Goal: Task Accomplishment & Management: Manage account settings

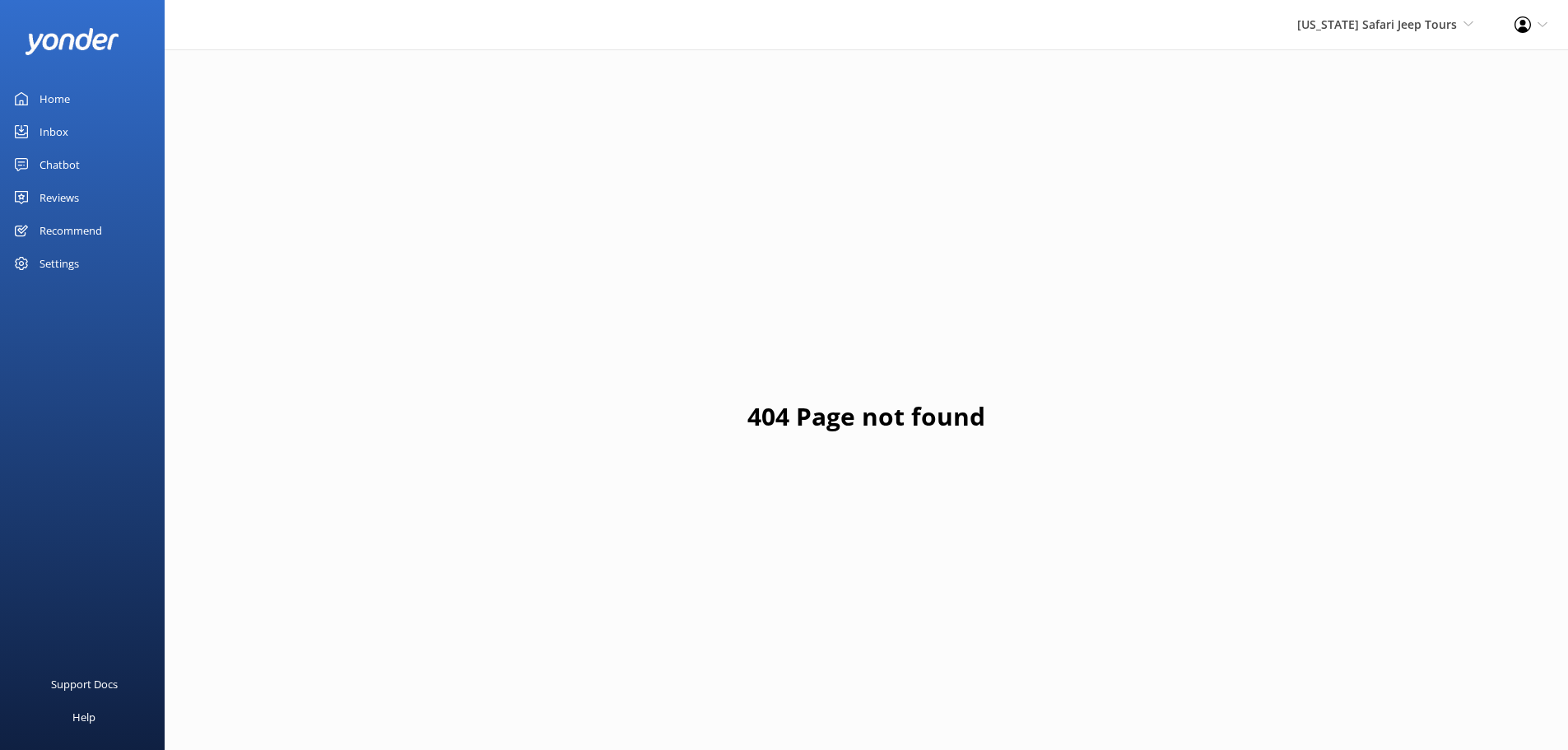
click at [64, 101] on div "Home" at bounding box center [55, 99] width 31 height 33
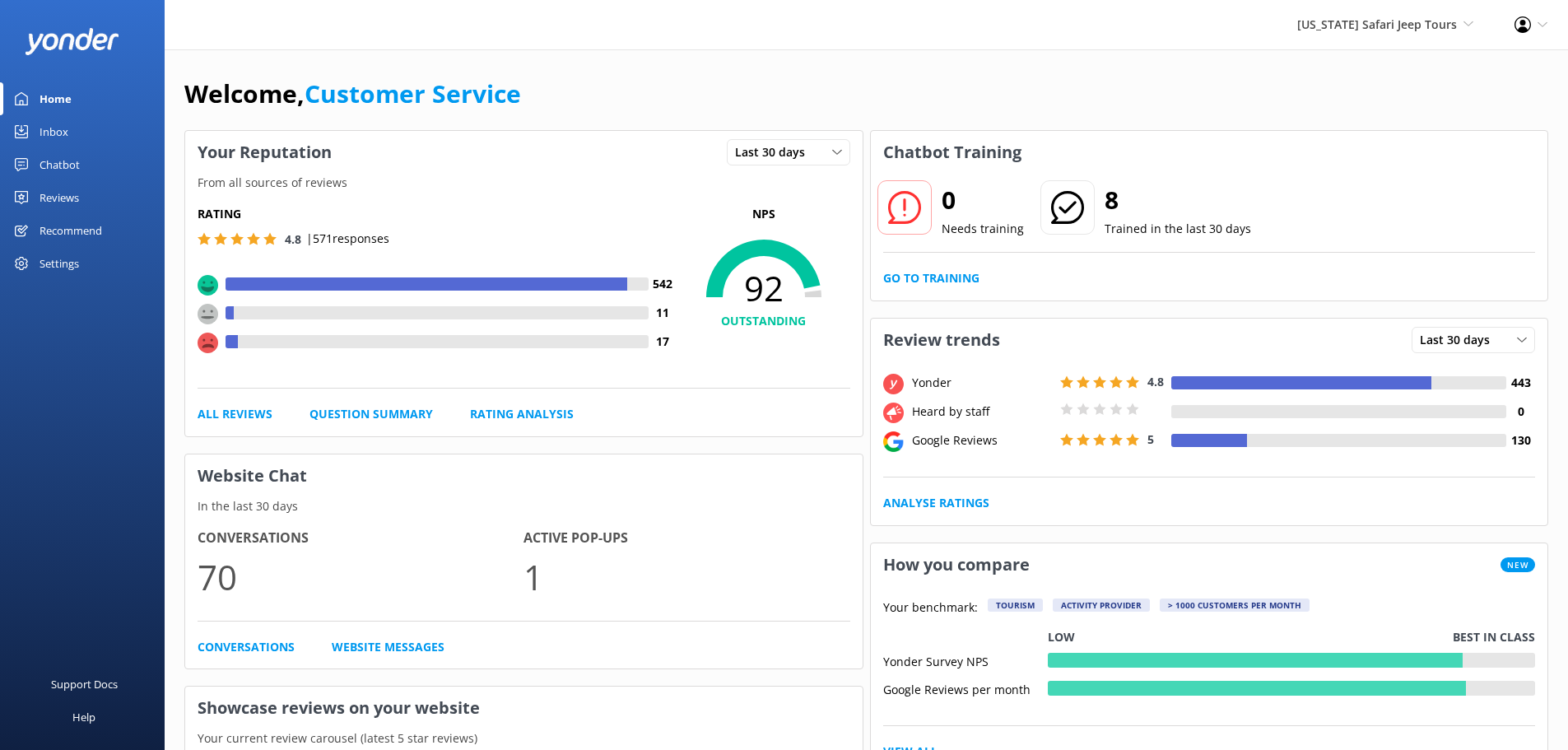
click at [61, 196] on div "Reviews" at bounding box center [59, 198] width 39 height 33
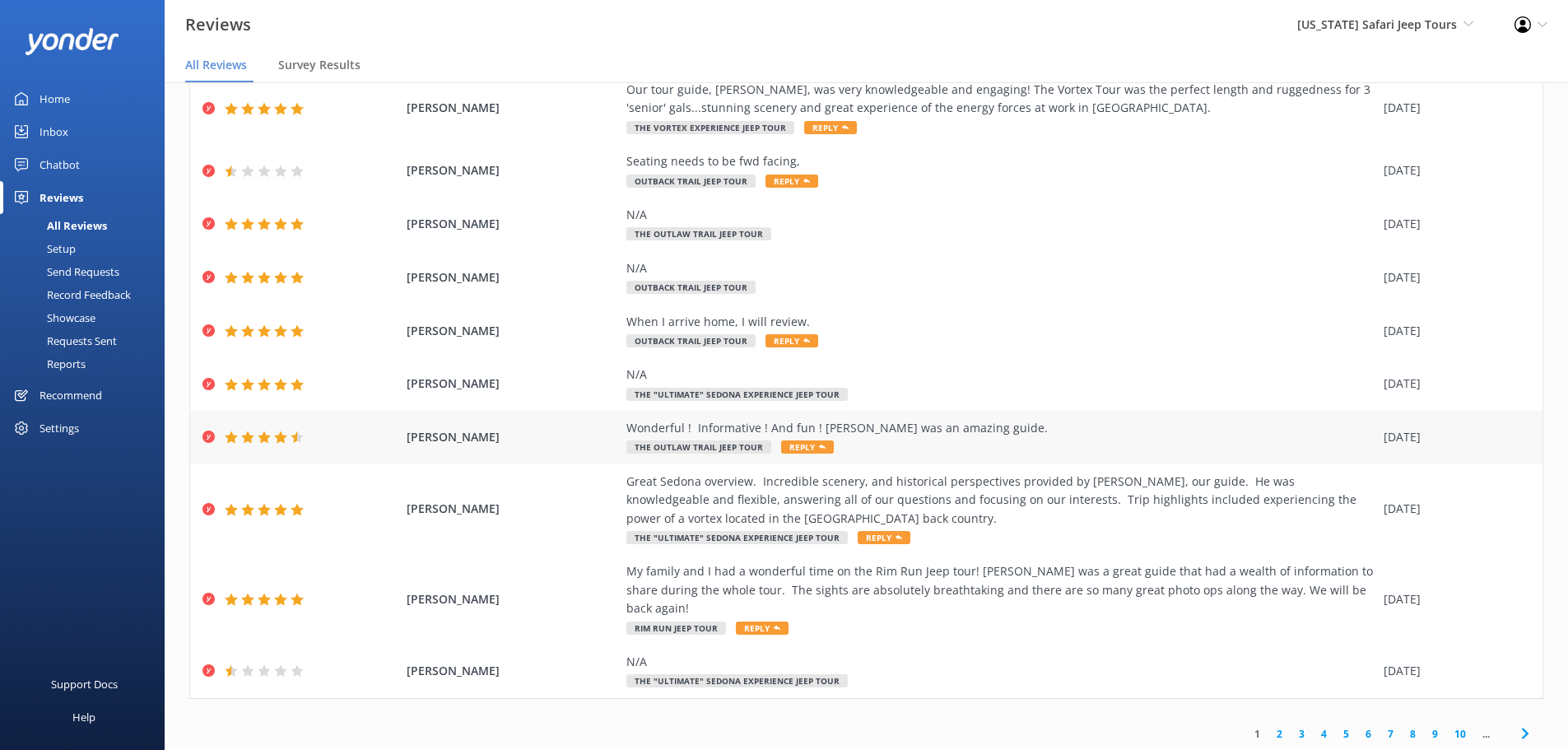
scroll to position [33, 0]
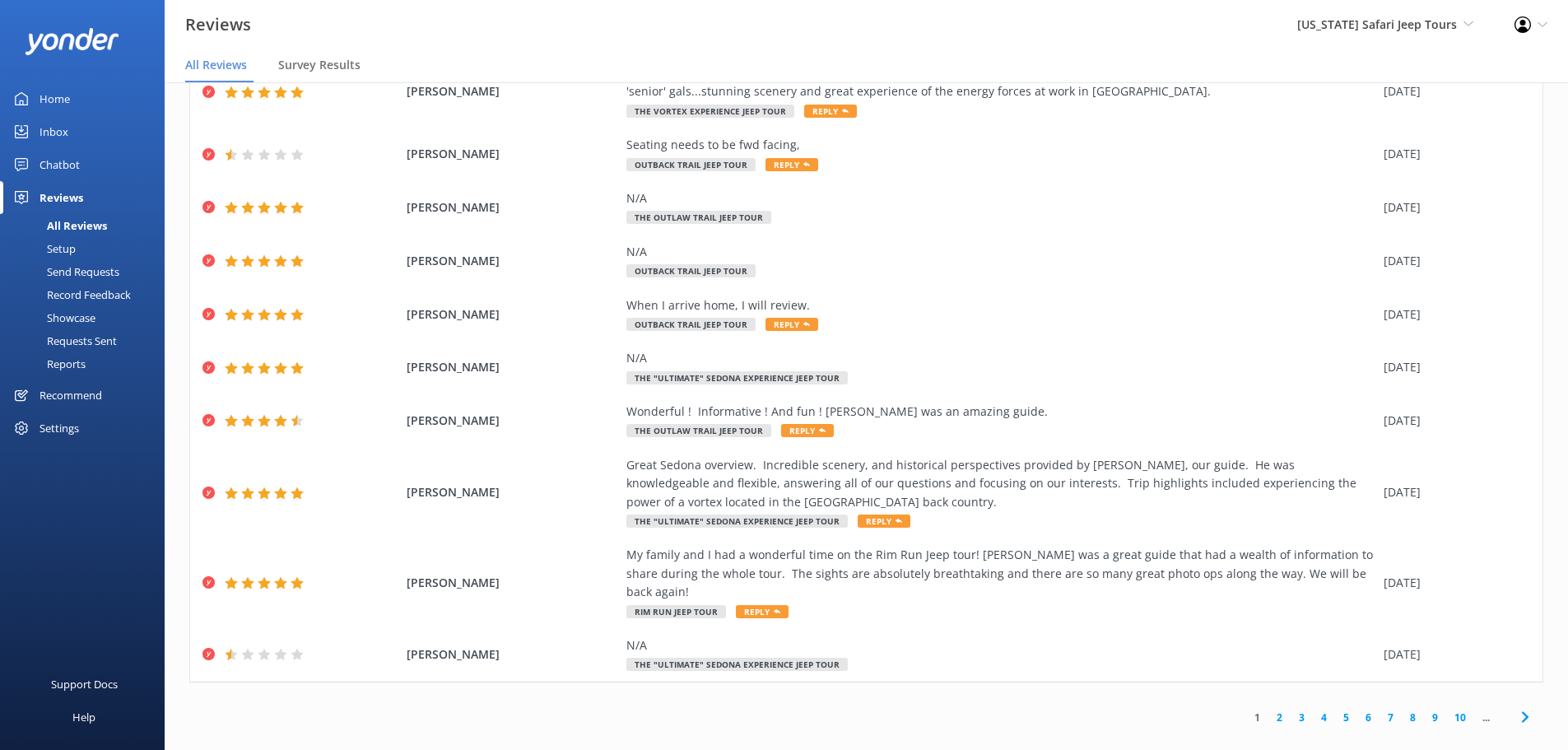
click at [1269, 710] on link "2" at bounding box center [1279, 717] width 22 height 15
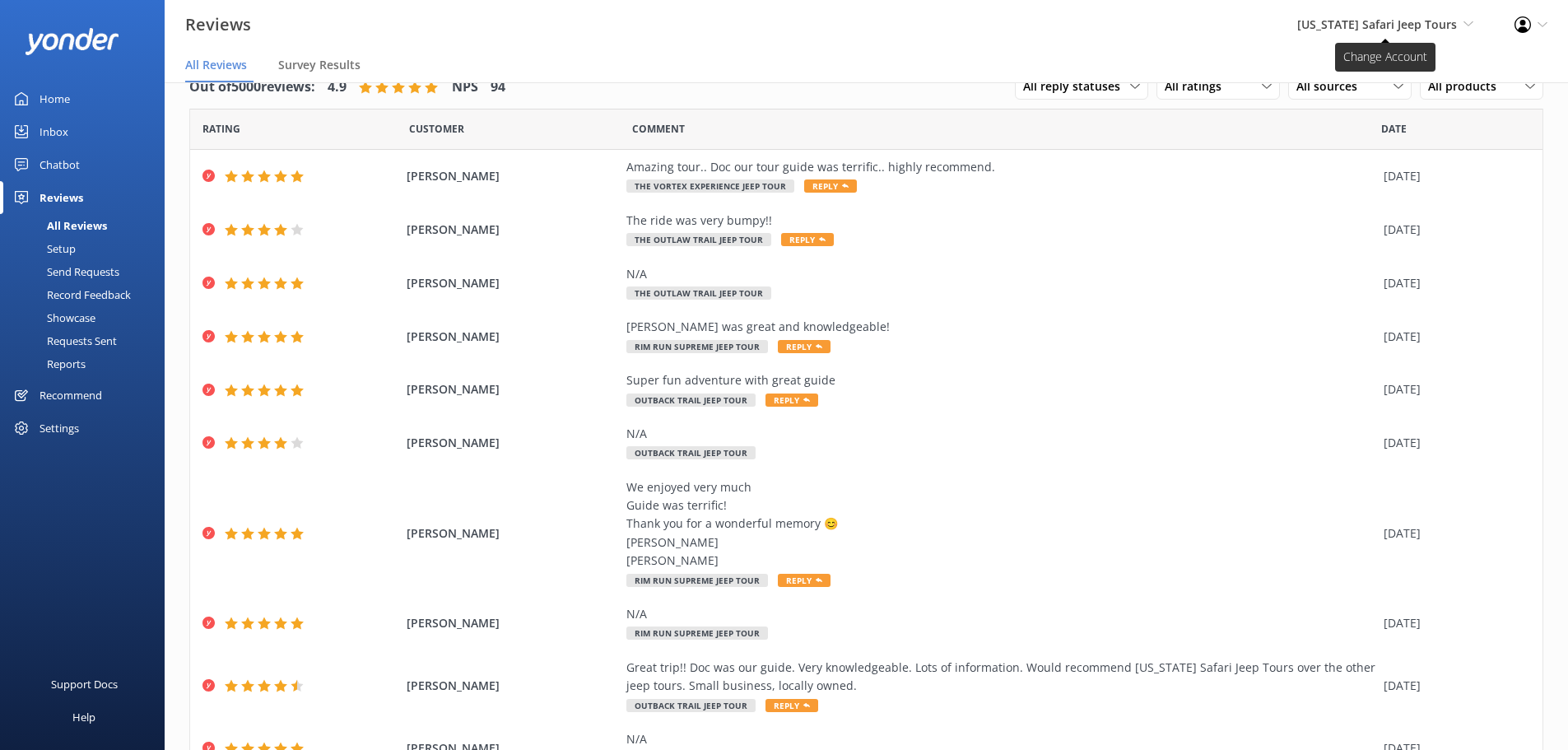
click at [1392, 26] on span "[US_STATE] Safari Jeep Tours" at bounding box center [1377, 24] width 160 height 15
click at [1229, 61] on nav "All Reviews Survey Results" at bounding box center [867, 66] width 1404 height 33
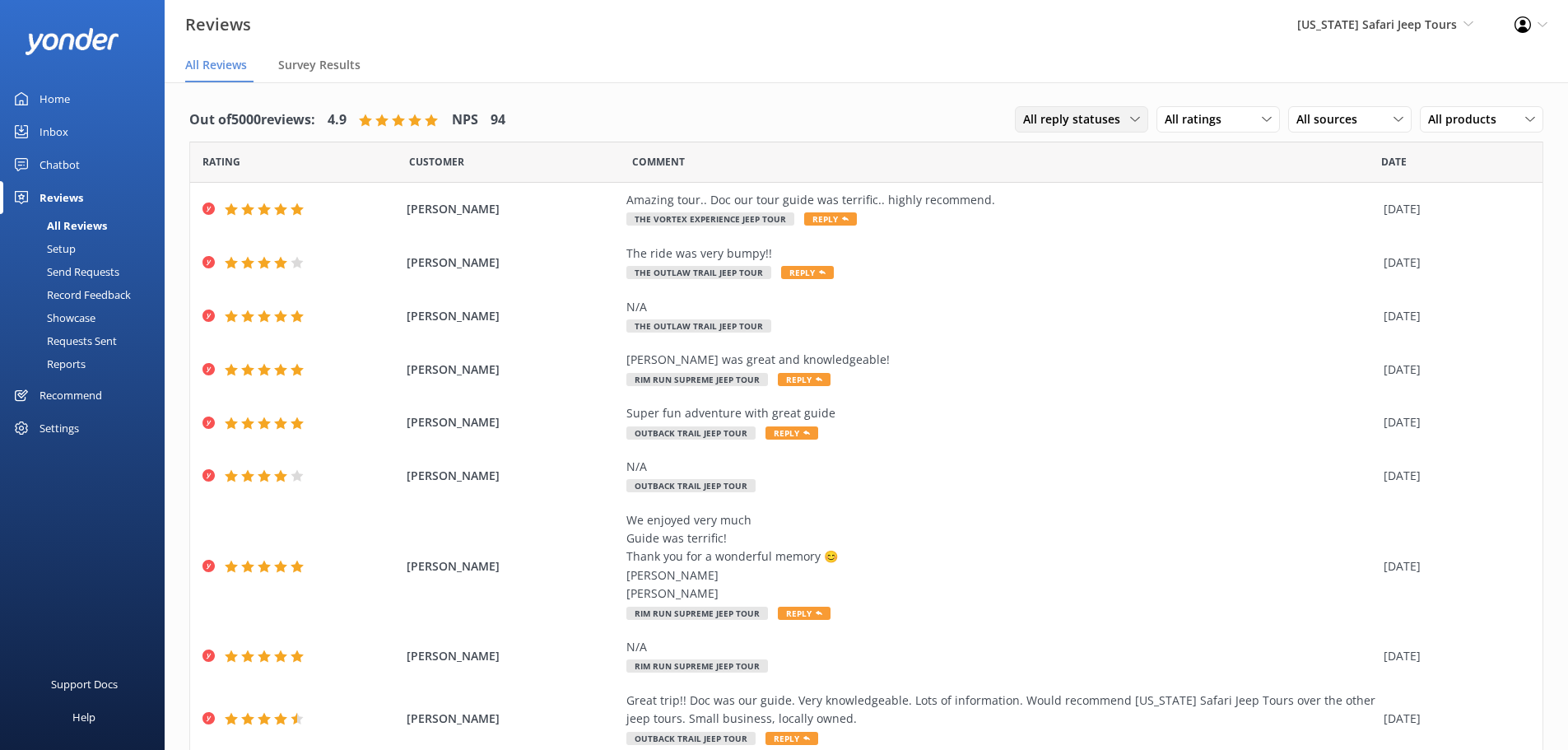
click at [1106, 112] on span "All reply statuses" at bounding box center [1077, 119] width 107 height 18
click at [1187, 125] on span "All ratings" at bounding box center [1199, 119] width 67 height 18
click at [1323, 130] on div "All sources All sources Yonder survey Heard by staff Google reviews" at bounding box center [1349, 119] width 124 height 26
click at [1355, 263] on link "Google reviews" at bounding box center [1362, 253] width 147 height 33
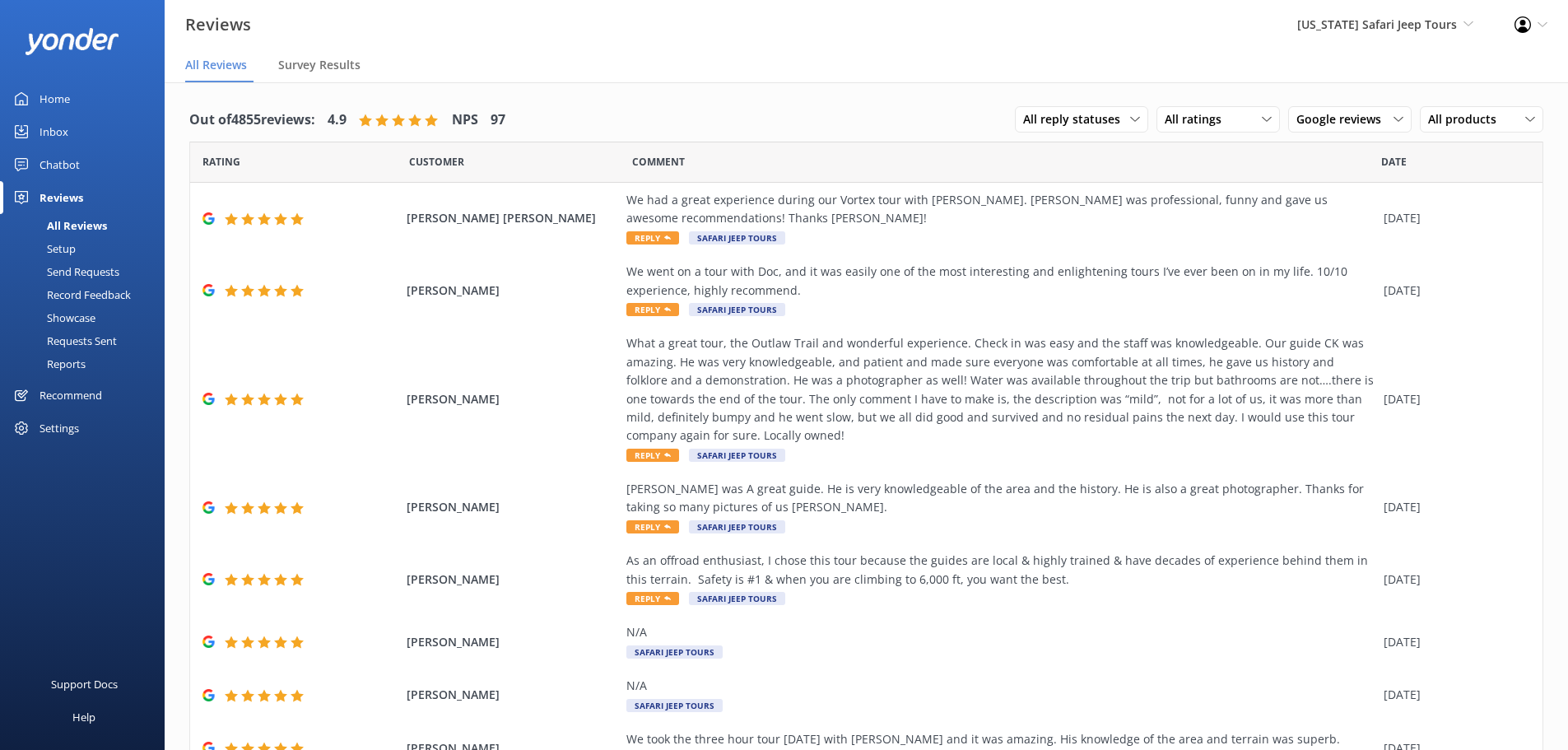
click at [979, 90] on div "Out of 4855 reviews: 4.9 NPS 97 All reply statuses All reply statuses Needs a r…" at bounding box center [867, 527] width 1404 height 889
